Goal: Transaction & Acquisition: Subscribe to service/newsletter

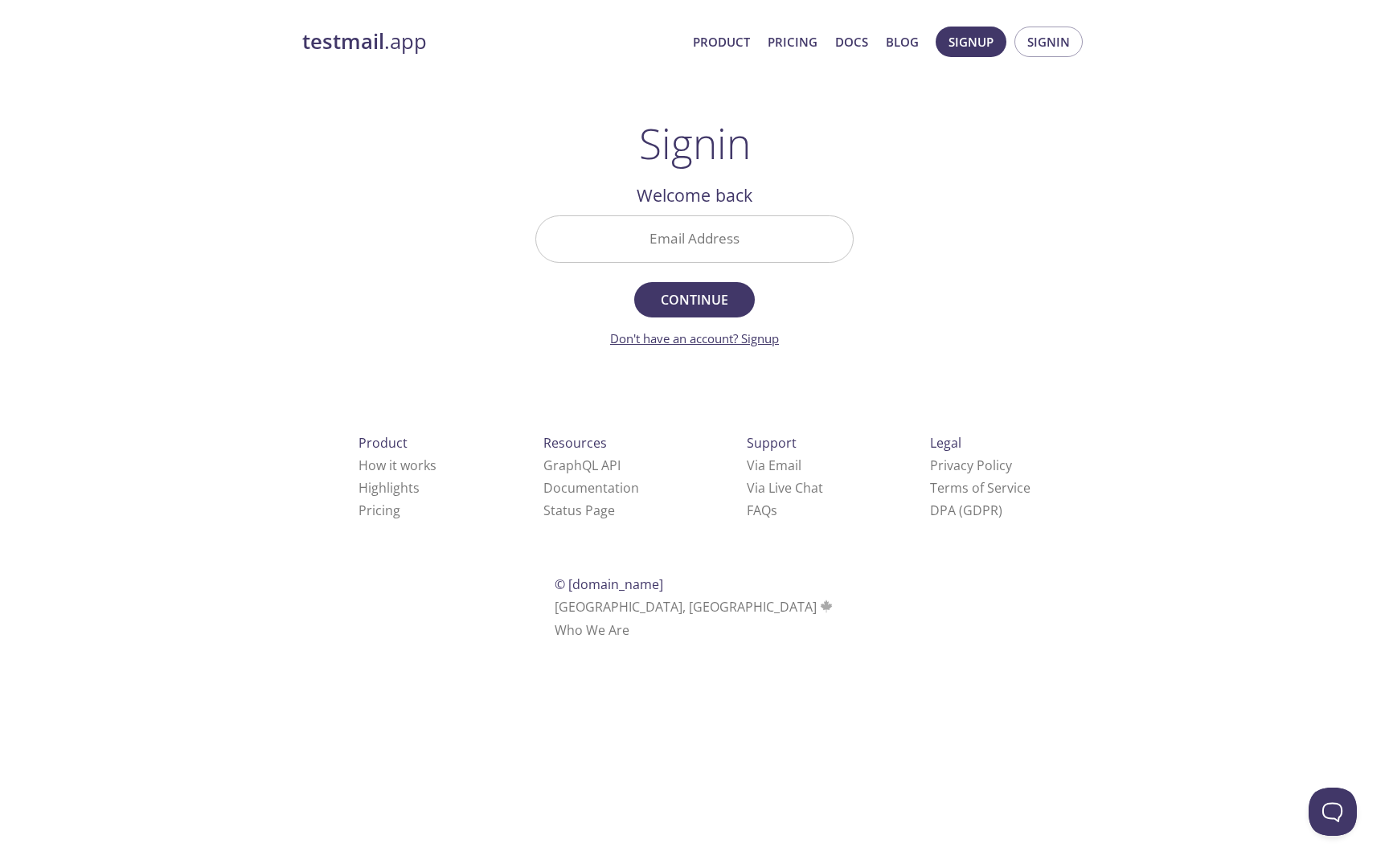
click at [768, 339] on link "Don't have an account? Signup" at bounding box center [694, 338] width 169 height 16
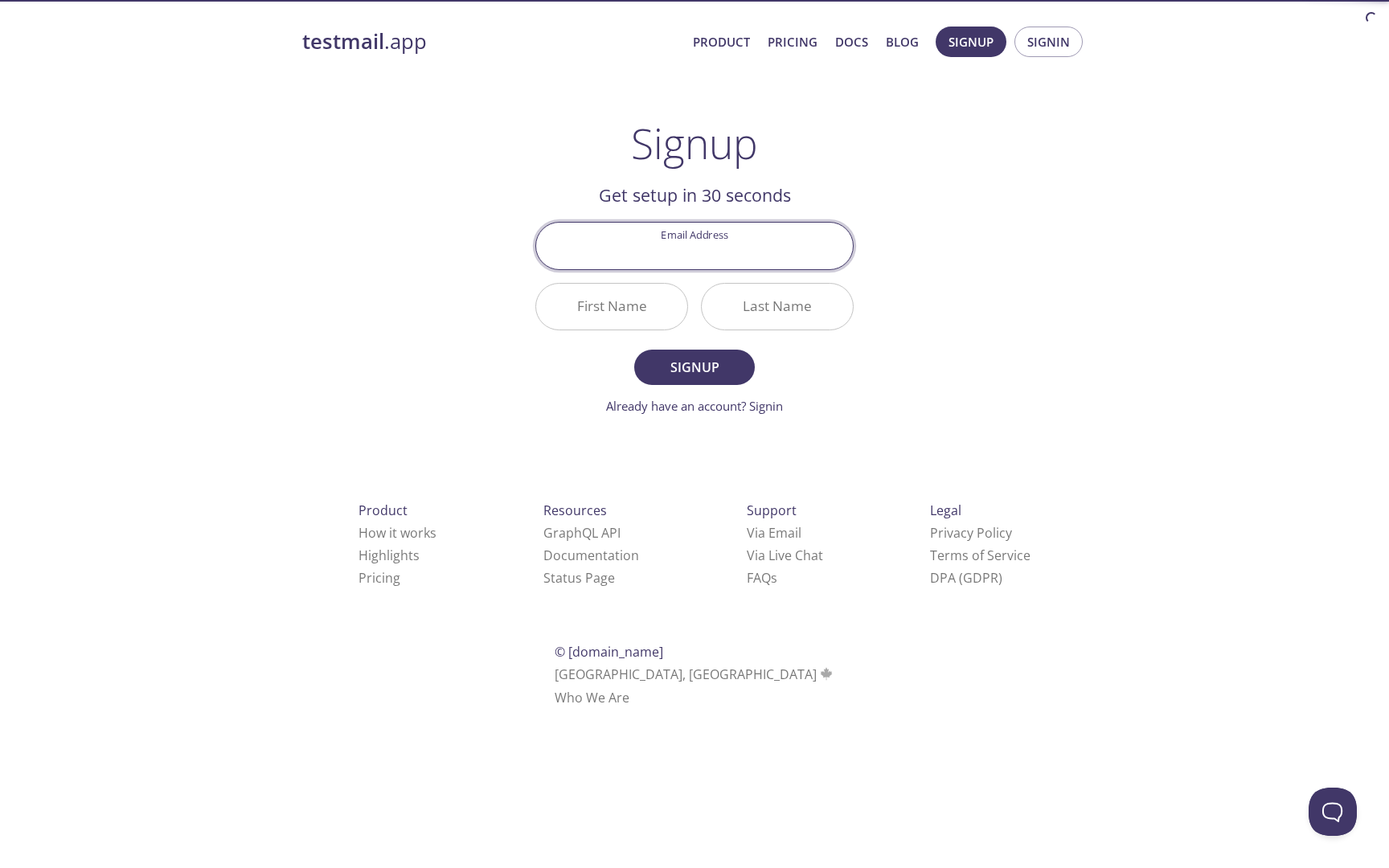
click at [703, 237] on input "Email Address" at bounding box center [695, 245] width 317 height 46
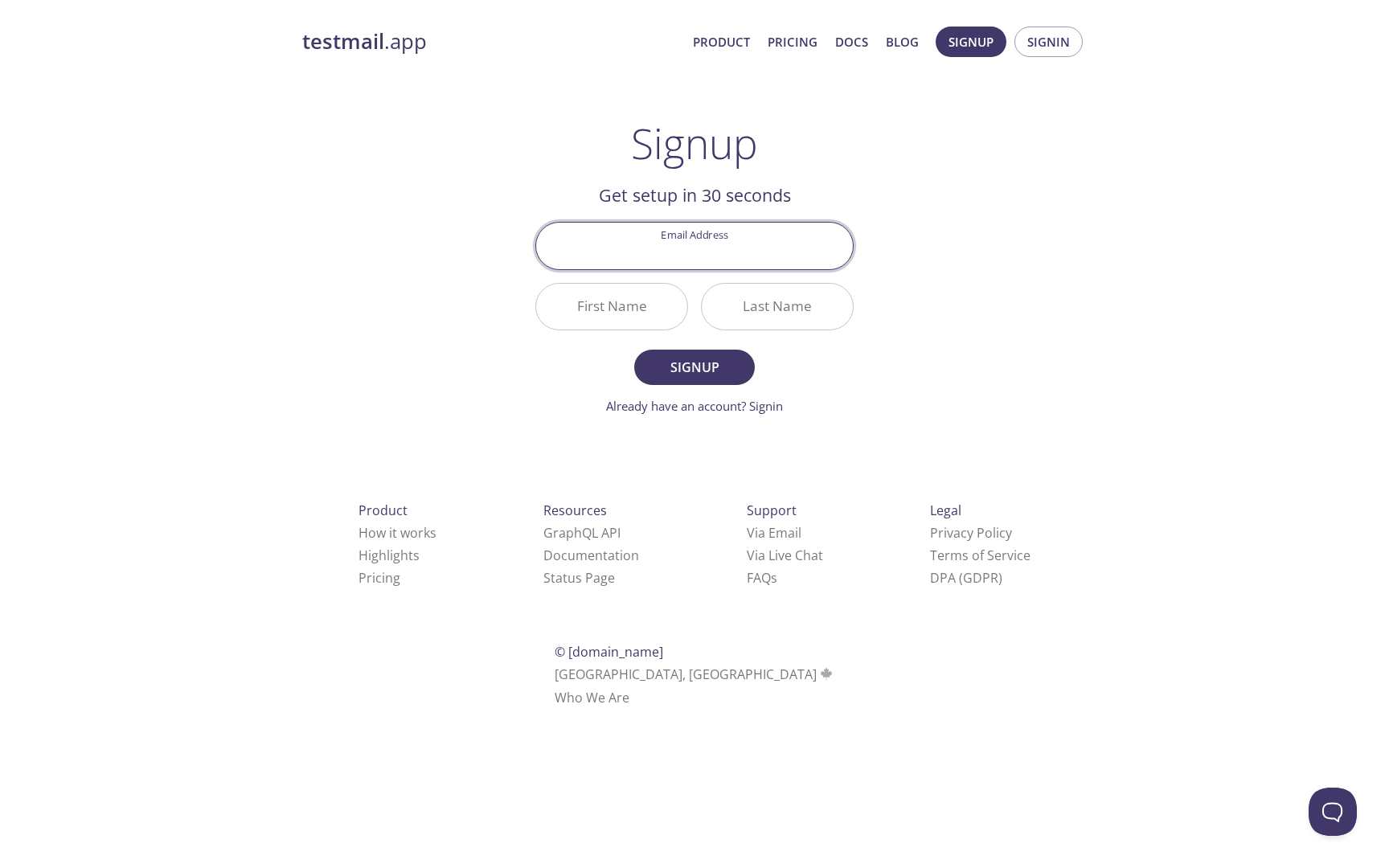
paste input "[EMAIL_ADDRESS][DOMAIN_NAME]"
type input "[EMAIL_ADDRESS][DOMAIN_NAME]"
click at [622, 304] on input "First Name" at bounding box center [612, 306] width 151 height 46
type input "Asdf"
click at [805, 318] on input "Last Name" at bounding box center [777, 306] width 151 height 46
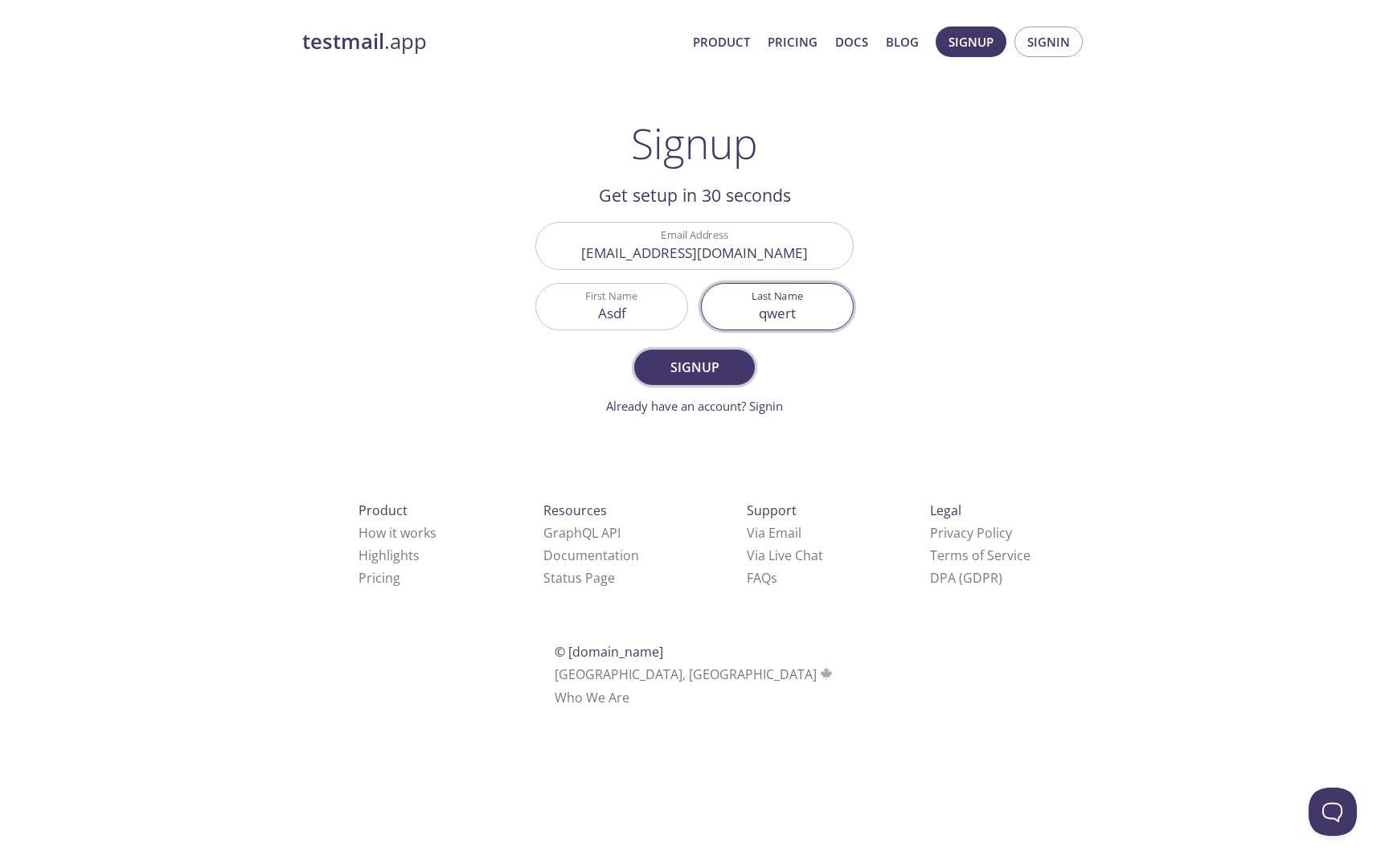
type input "qwert"
click at [703, 368] on span "Signup" at bounding box center [694, 368] width 85 height 23
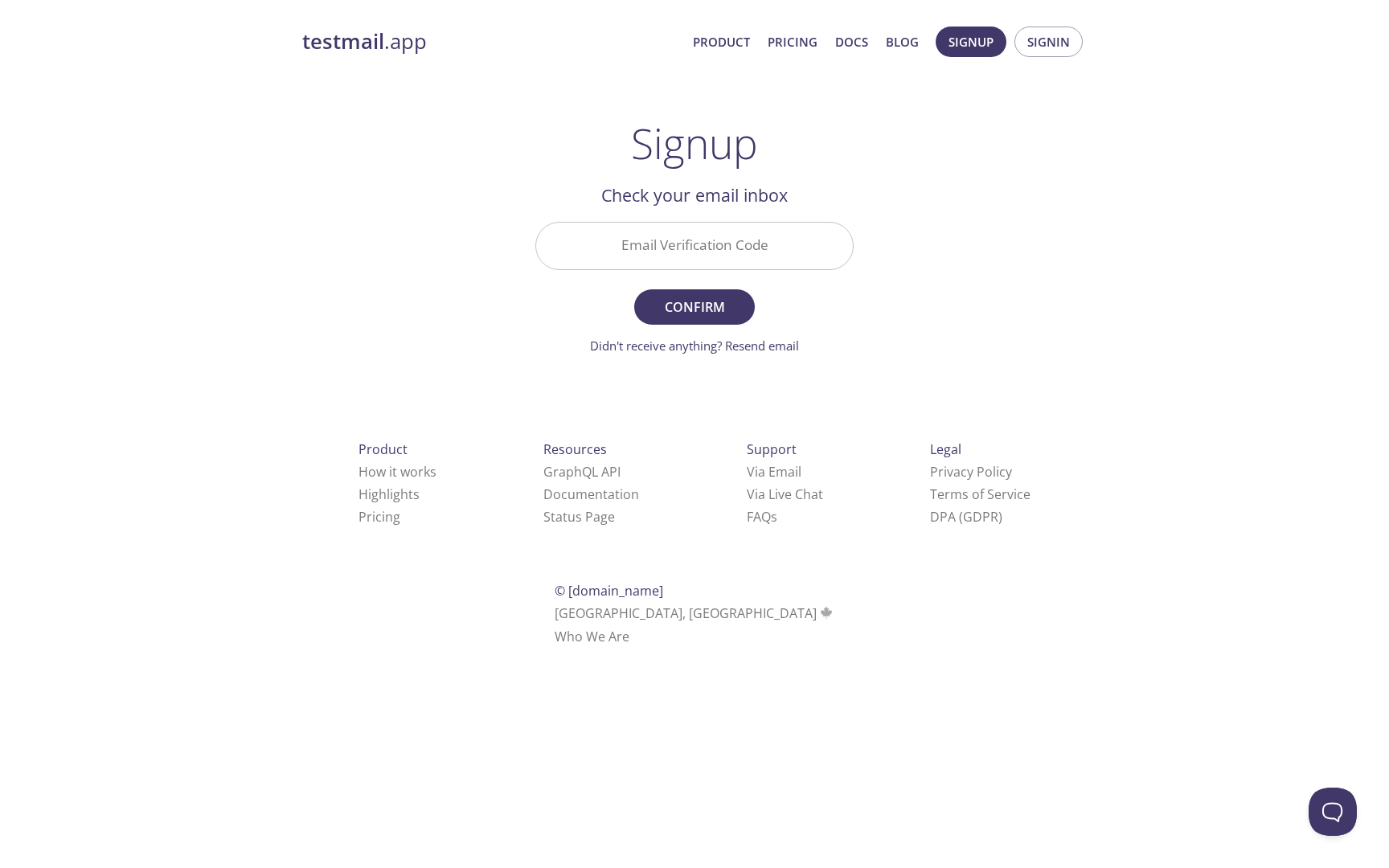
click at [714, 242] on input "Email Verification Code" at bounding box center [695, 245] width 317 height 46
paste input "BELJLAF"
type input "BELJLAF"
click at [635, 290] on button "Confirm" at bounding box center [695, 307] width 121 height 35
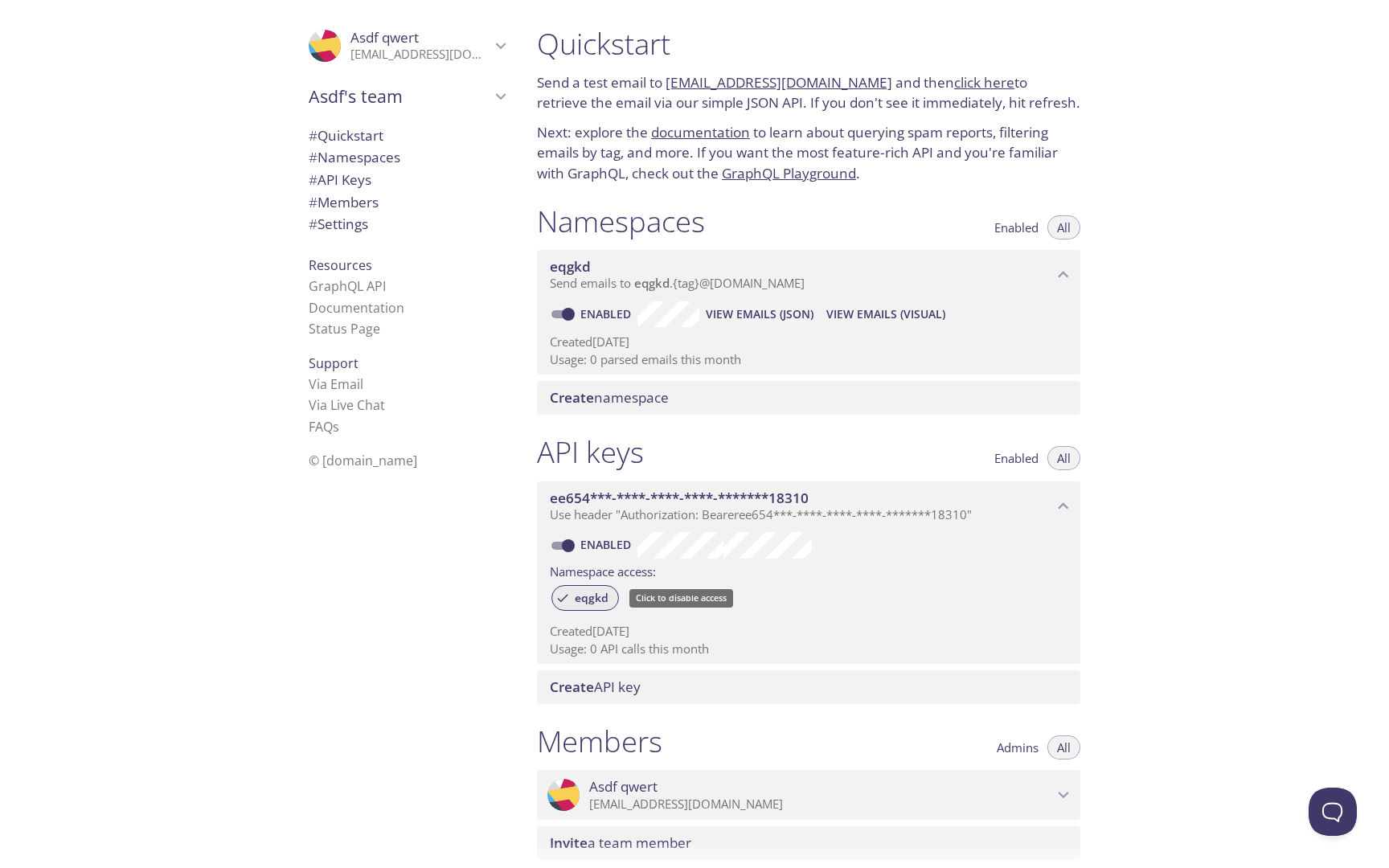
click at [589, 596] on span "eqgkd" at bounding box center [592, 598] width 53 height 15
click at [664, 84] on p "Send a test email to [EMAIL_ADDRESS][DOMAIN_NAME] and then click here to retrie…" at bounding box center [808, 93] width 544 height 41
copy p "eqgkd"
click at [793, 325] on button "View Emails (JSON)" at bounding box center [760, 313] width 121 height 25
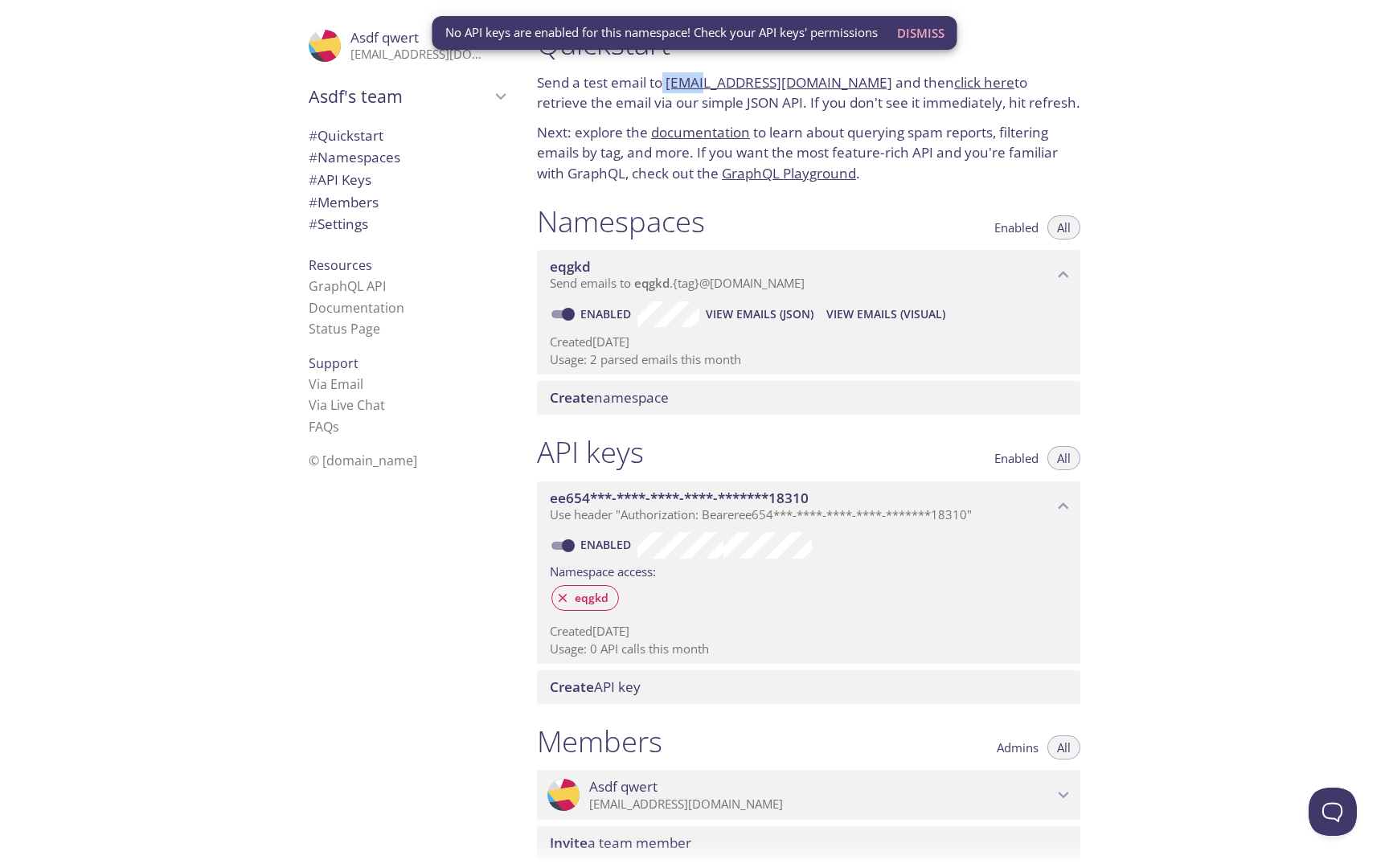
click at [793, 325] on button "View Emails (JSON)" at bounding box center [760, 313] width 121 height 25
click at [922, 35] on span "Dismiss" at bounding box center [921, 33] width 47 height 21
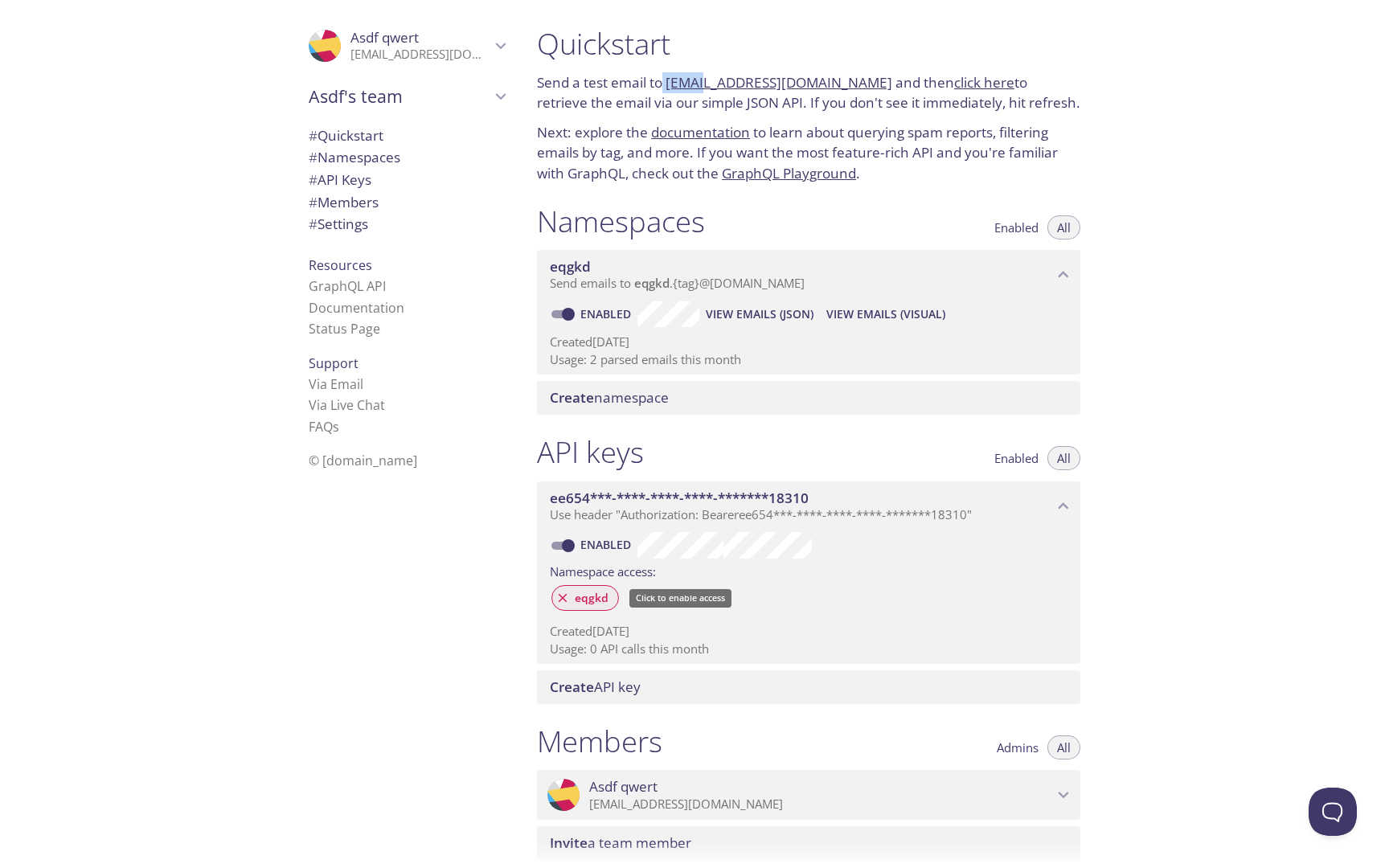
click at [561, 592] on icon at bounding box center [563, 598] width 15 height 15
click at [760, 318] on span "View Emails (JSON)" at bounding box center [759, 314] width 108 height 19
